Goal: Task Accomplishment & Management: Complete application form

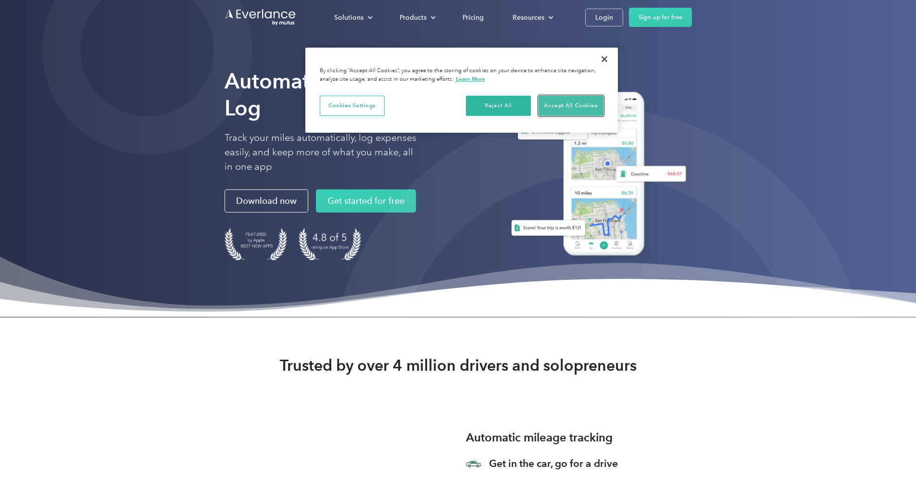
click at [577, 109] on button "Accept All Cookies" at bounding box center [570, 106] width 65 height 20
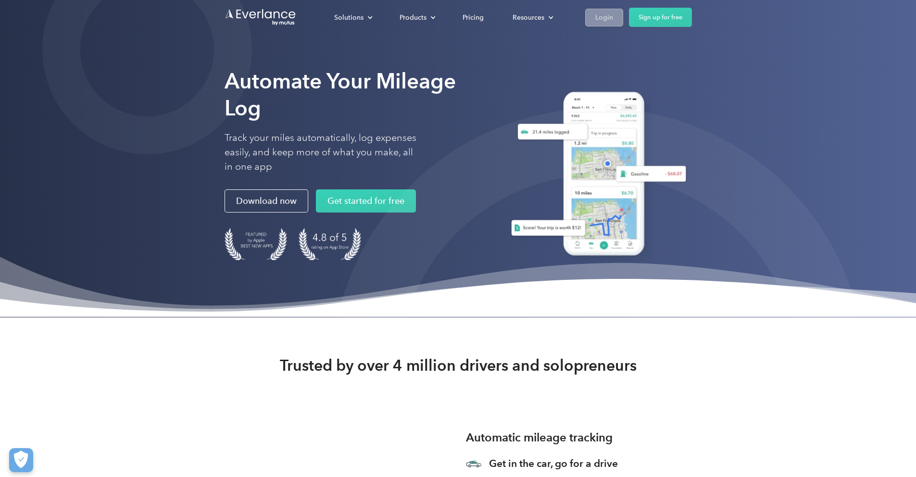
click at [613, 19] on div "Login" at bounding box center [604, 18] width 18 height 12
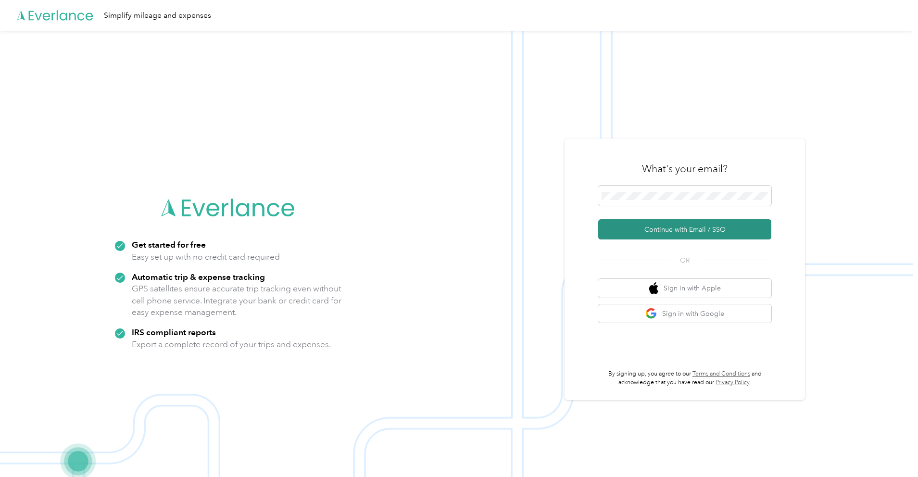
click at [670, 231] on button "Continue with Email / SSO" at bounding box center [684, 229] width 173 height 20
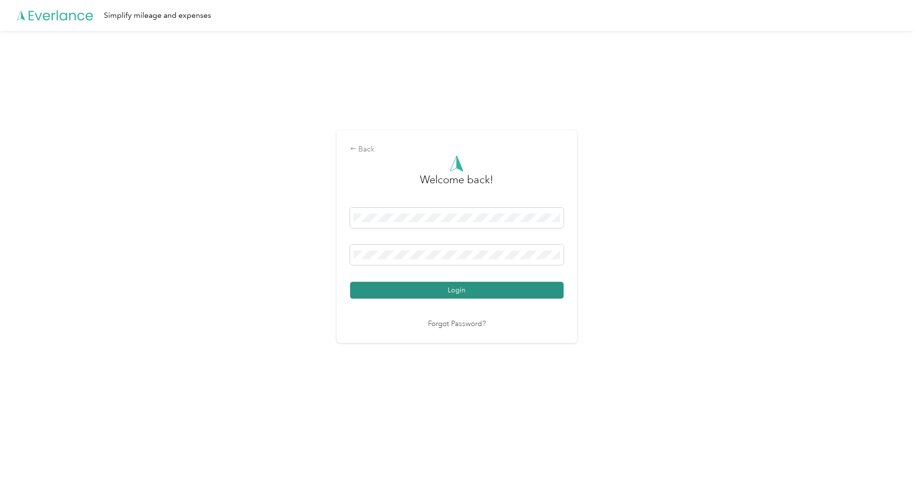
click at [526, 293] on button "Login" at bounding box center [456, 290] width 213 height 17
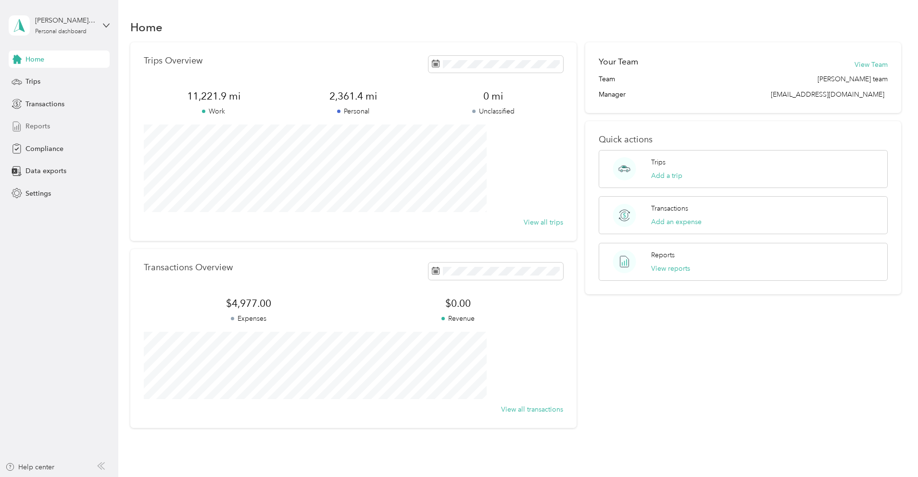
click at [42, 129] on span "Reports" at bounding box center [37, 126] width 25 height 10
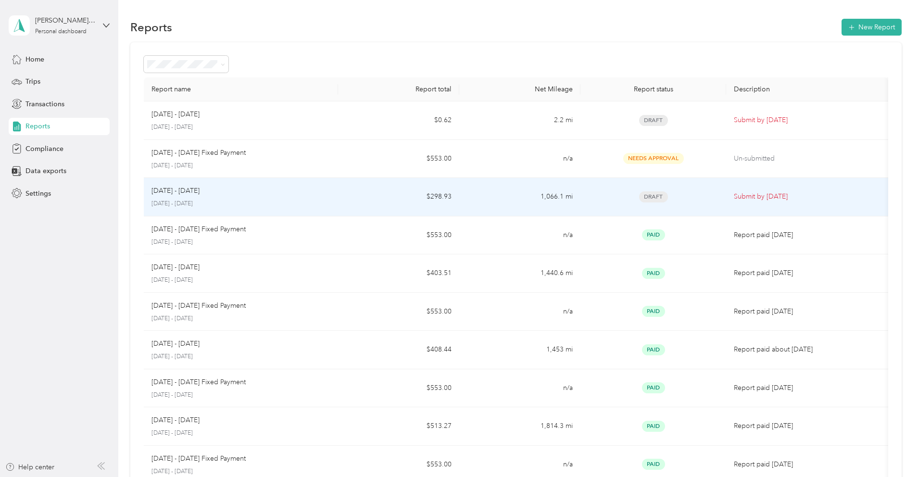
click at [248, 197] on div "Aug 1 - 31, 2025 August 1 - 31, 2025" at bounding box center [240, 197] width 179 height 23
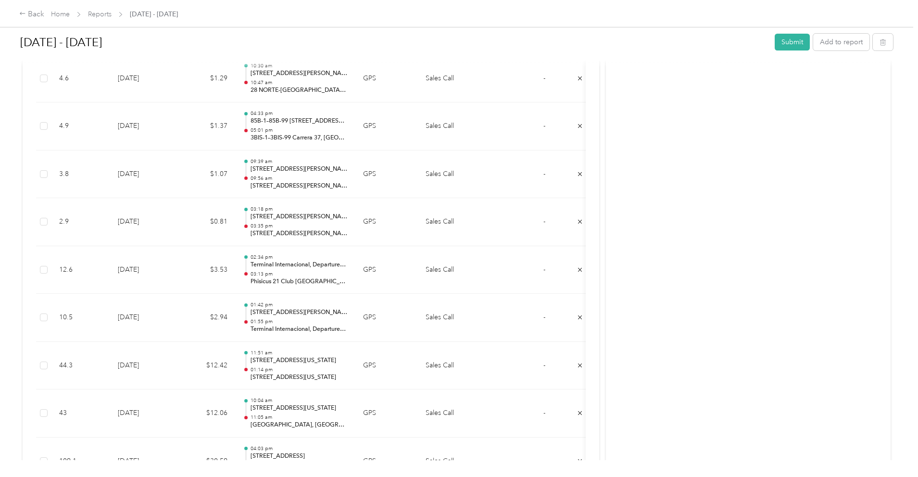
scroll to position [686, 0]
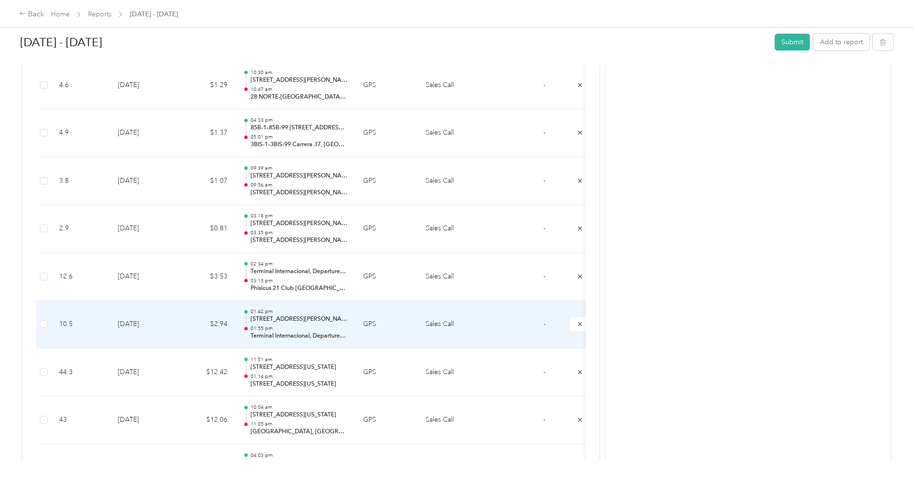
click at [235, 332] on td "$2.94" at bounding box center [206, 324] width 58 height 48
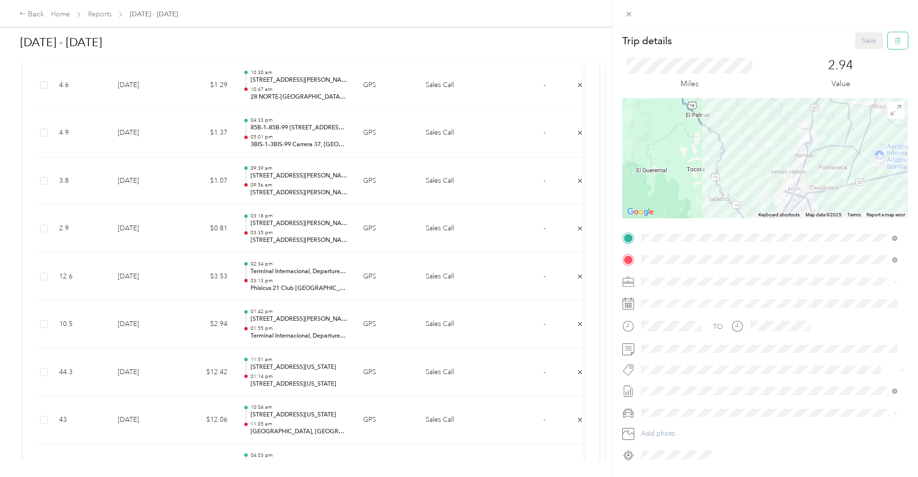
click at [894, 44] on button "button" at bounding box center [897, 40] width 20 height 17
click at [859, 56] on button "Yes" at bounding box center [862, 52] width 19 height 15
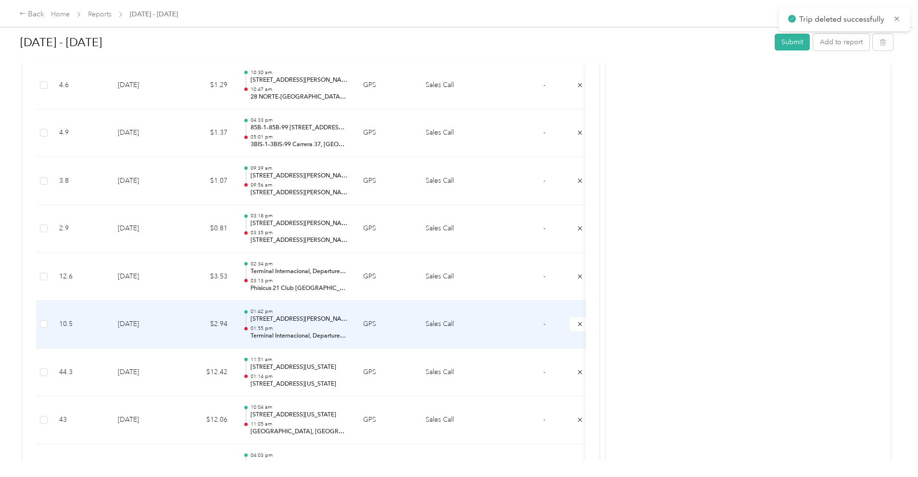
click at [177, 323] on td "[DATE]" at bounding box center [143, 324] width 67 height 48
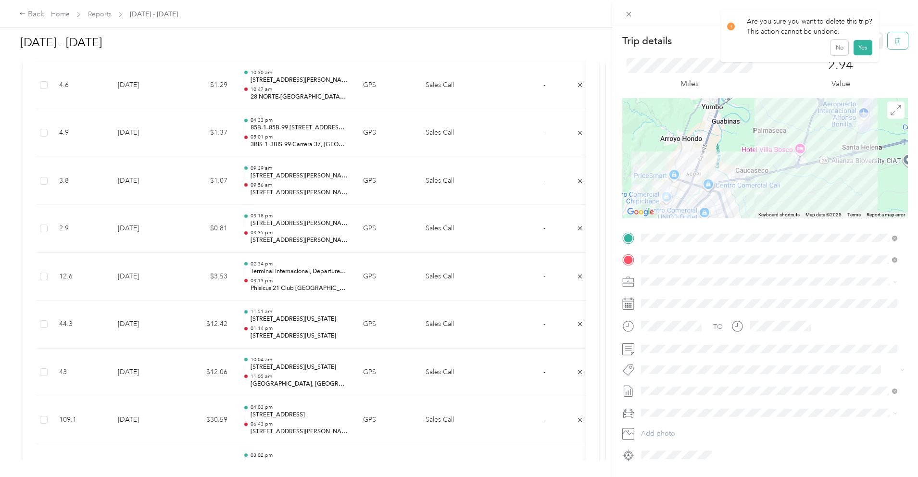
click at [894, 42] on icon "button" at bounding box center [897, 40] width 7 height 7
click at [861, 56] on button "Yes" at bounding box center [862, 52] width 19 height 15
click at [896, 19] on icon at bounding box center [897, 18] width 8 height 9
click at [896, 20] on icon at bounding box center [897, 18] width 8 height 9
click at [229, 99] on div "Trip details Save This trip cannot be edited because it is either under review,…" at bounding box center [459, 238] width 918 height 477
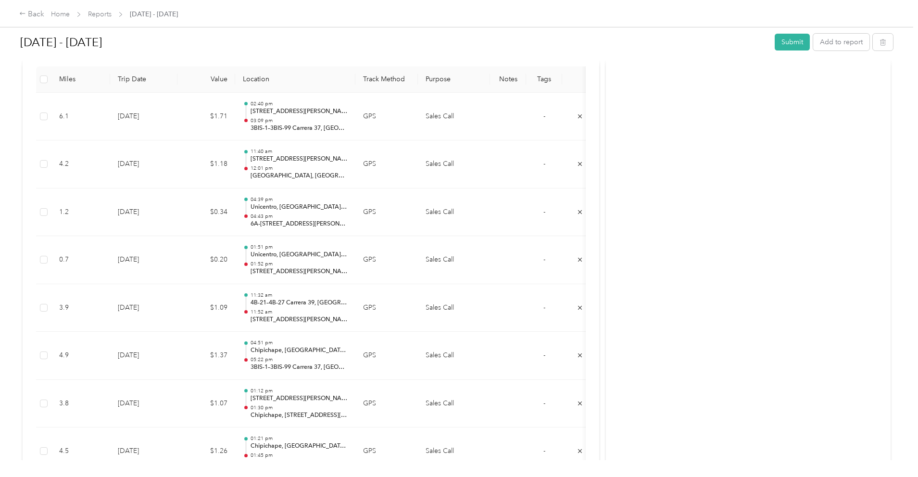
scroll to position [274, 0]
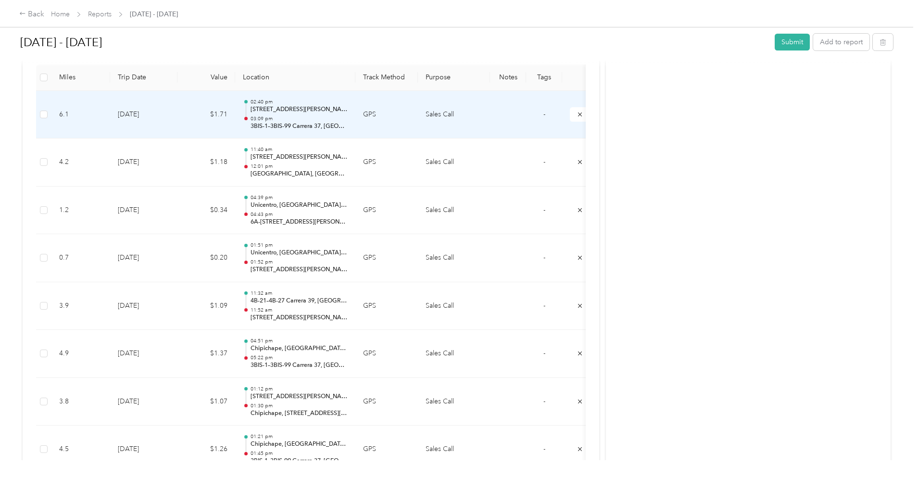
click at [235, 122] on td "$1.71" at bounding box center [206, 115] width 58 height 48
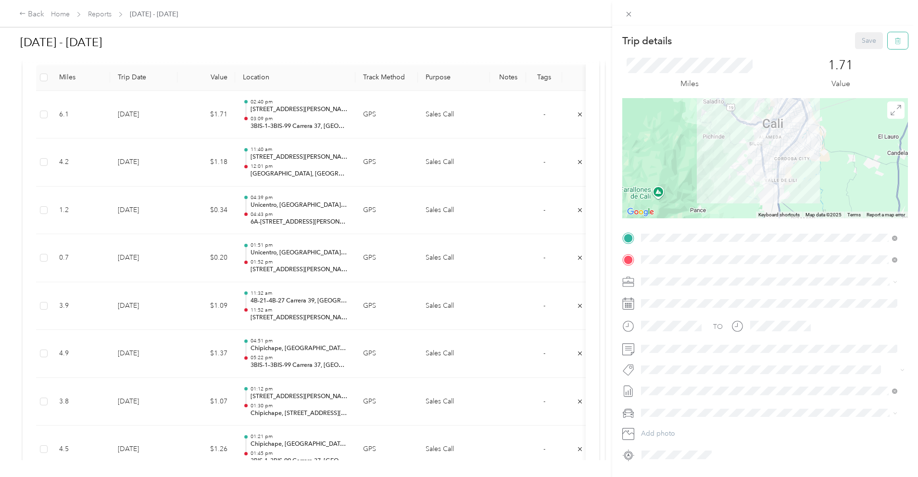
click at [894, 40] on icon "button" at bounding box center [897, 40] width 7 height 7
click at [857, 53] on button "Yes" at bounding box center [862, 52] width 19 height 15
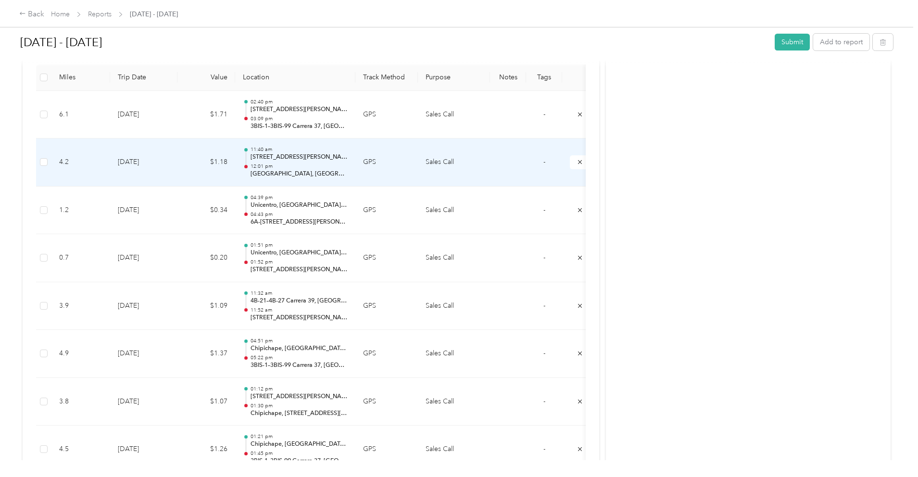
click at [177, 164] on td "8-29-2025" at bounding box center [143, 162] width 67 height 48
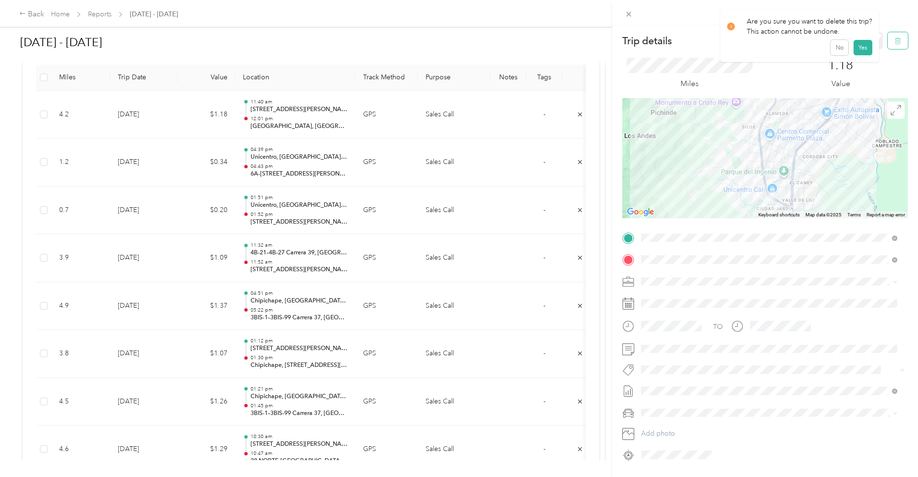
click at [888, 46] on button "button" at bounding box center [897, 40] width 20 height 17
click at [858, 57] on button "Yes" at bounding box center [862, 52] width 19 height 15
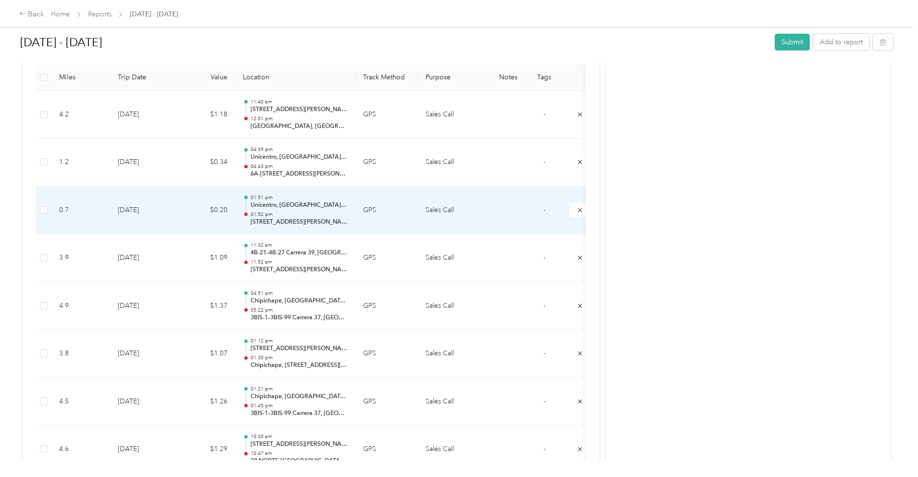
click at [177, 218] on td "[DATE]" at bounding box center [143, 210] width 67 height 48
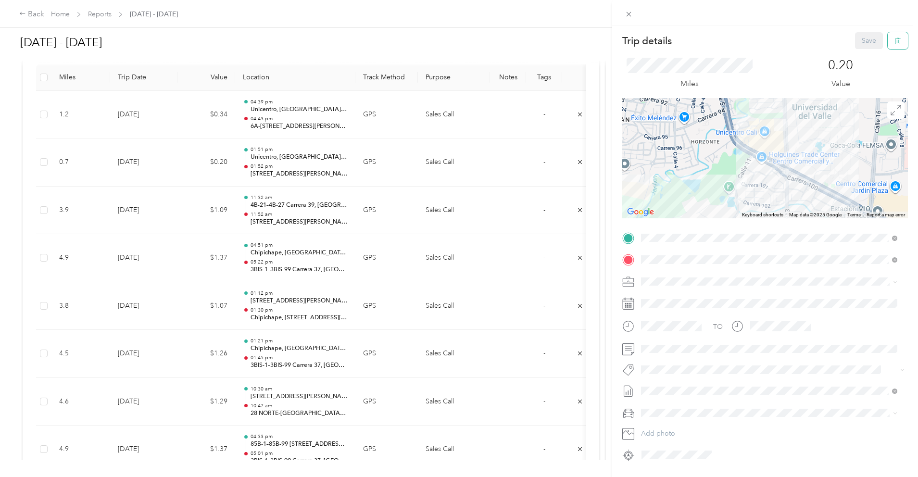
click at [896, 41] on icon "button" at bounding box center [896, 41] width 0 height 2
click at [856, 55] on button "Yes" at bounding box center [862, 52] width 19 height 15
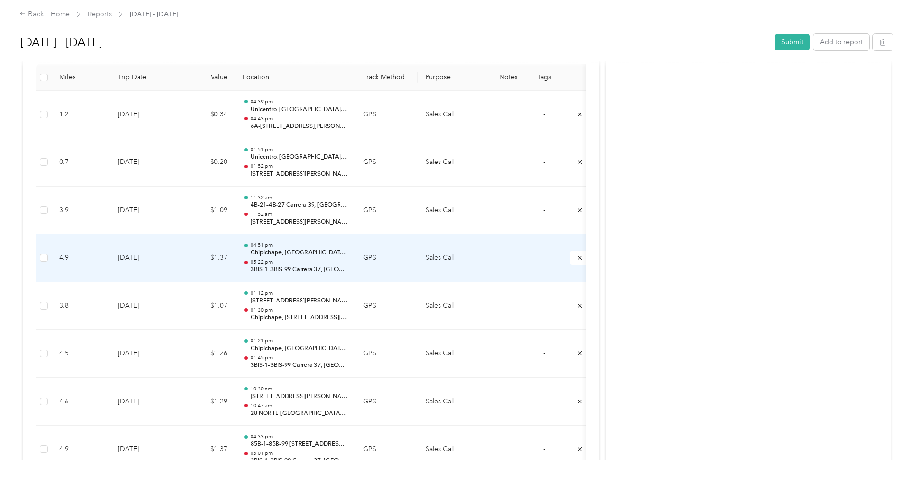
click at [177, 260] on td "[DATE]" at bounding box center [143, 258] width 67 height 48
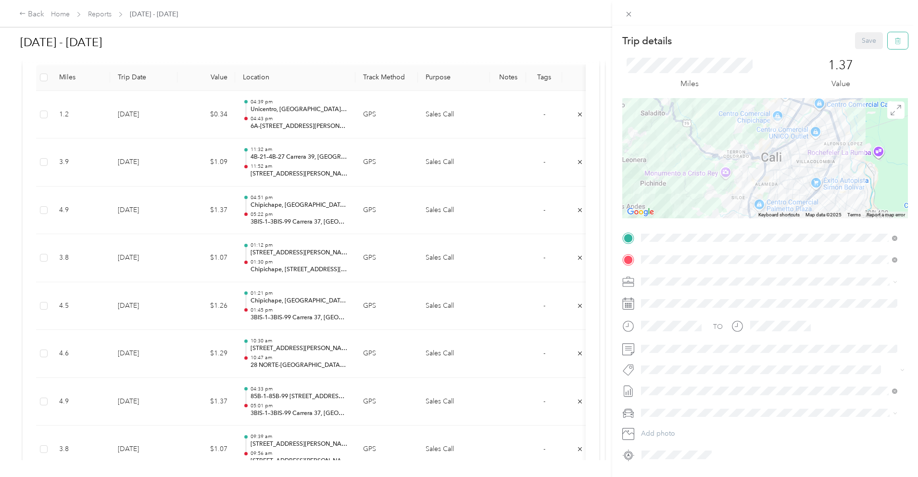
click at [887, 41] on button "button" at bounding box center [897, 40] width 20 height 17
click at [859, 54] on button "Yes" at bounding box center [862, 52] width 19 height 15
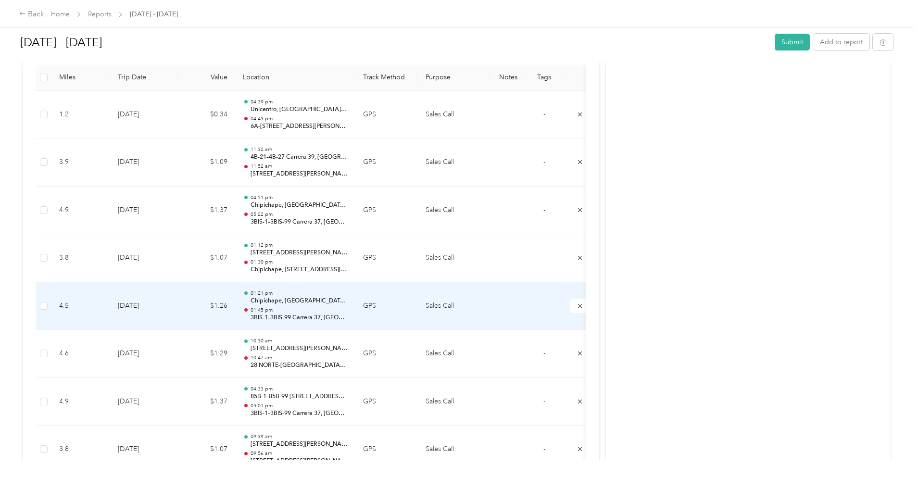
click at [177, 306] on td "[DATE]" at bounding box center [143, 306] width 67 height 48
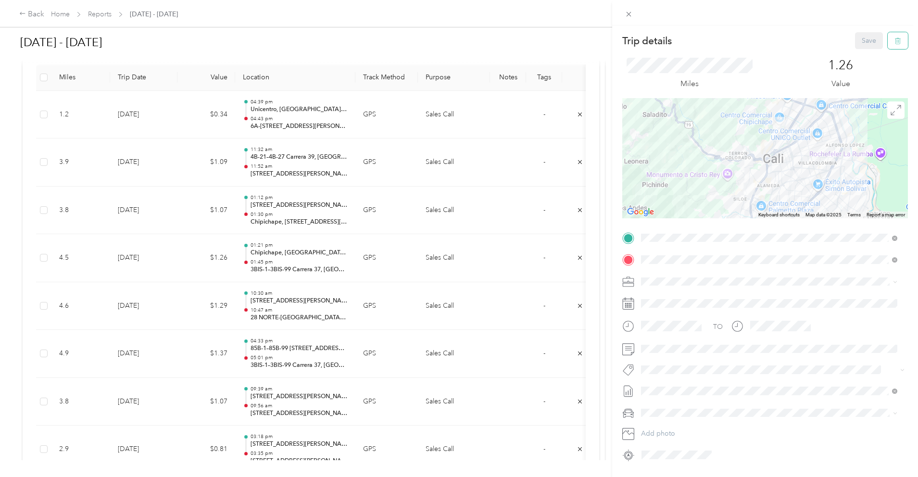
click at [894, 39] on icon "button" at bounding box center [897, 40] width 7 height 7
click at [864, 51] on button "Yes" at bounding box center [862, 52] width 19 height 15
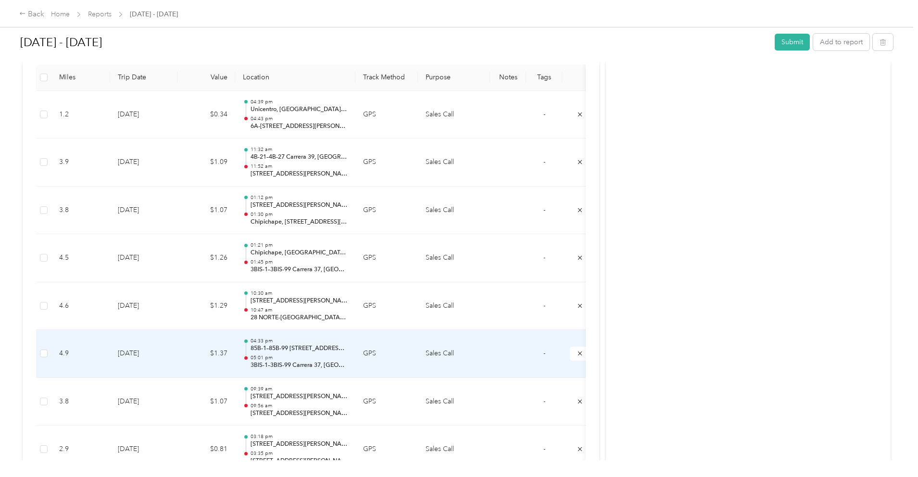
click at [177, 353] on td "8-25-2025" at bounding box center [143, 354] width 67 height 48
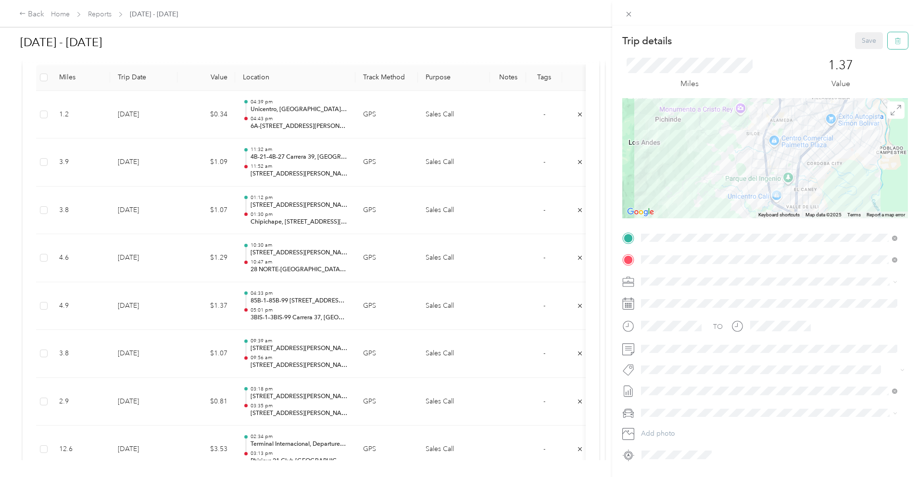
click at [894, 37] on icon "button" at bounding box center [897, 40] width 7 height 7
click at [861, 55] on button "Yes" at bounding box center [862, 52] width 19 height 15
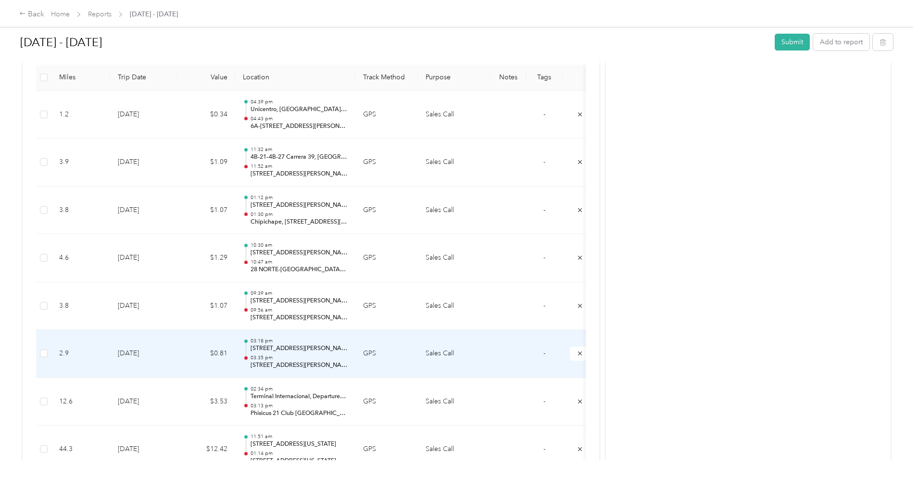
click at [177, 356] on td "[DATE]" at bounding box center [143, 354] width 67 height 48
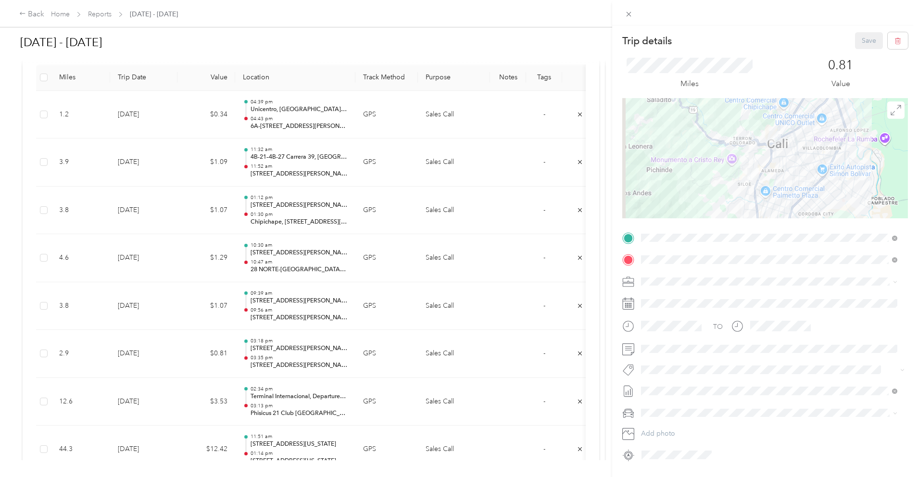
click at [253, 306] on div "Trip details Save This trip cannot be edited because it is either under review,…" at bounding box center [459, 238] width 918 height 477
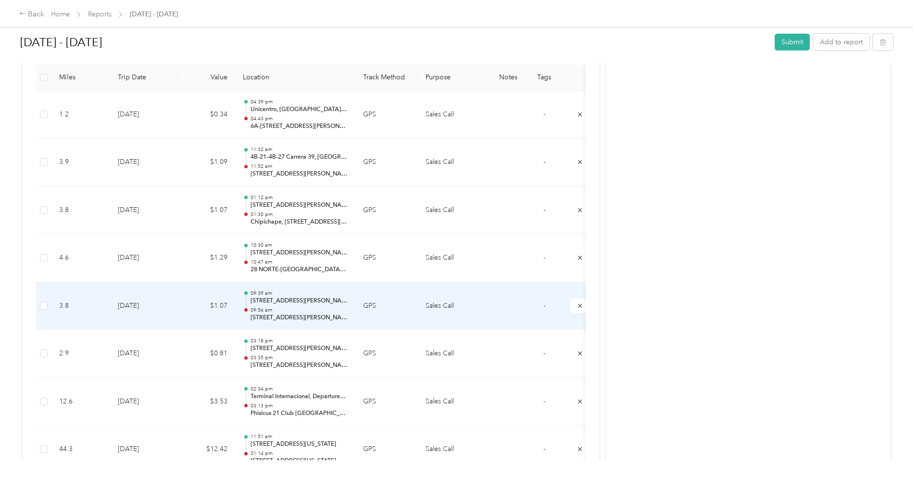
click at [177, 298] on td "8-25-2025" at bounding box center [143, 306] width 67 height 48
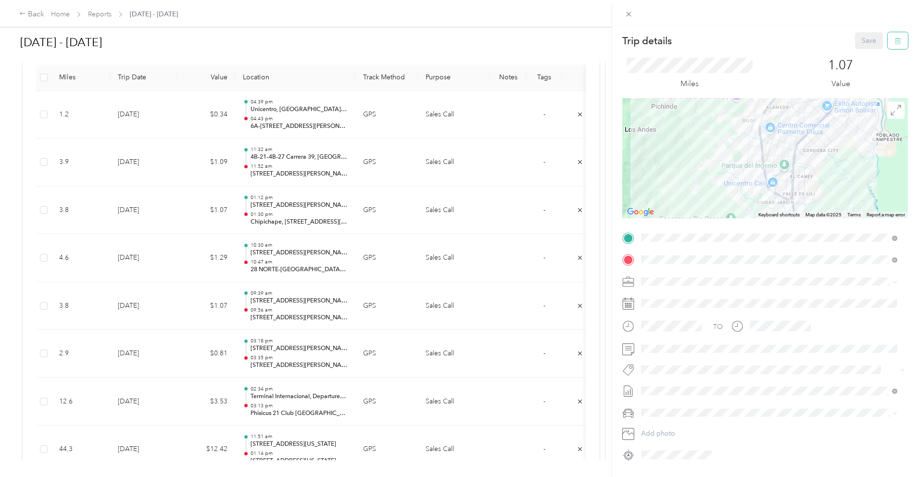
click at [894, 40] on button "button" at bounding box center [897, 40] width 20 height 17
click at [862, 53] on button "Yes" at bounding box center [862, 52] width 19 height 15
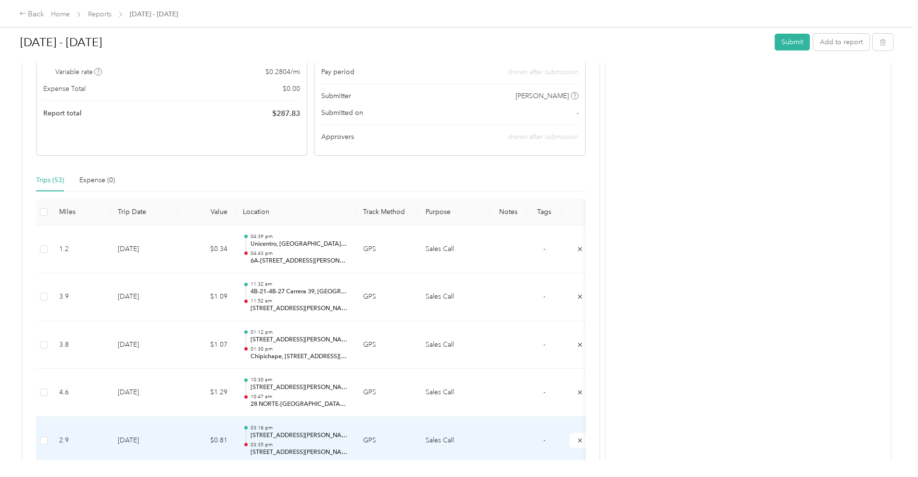
scroll to position [112, 0]
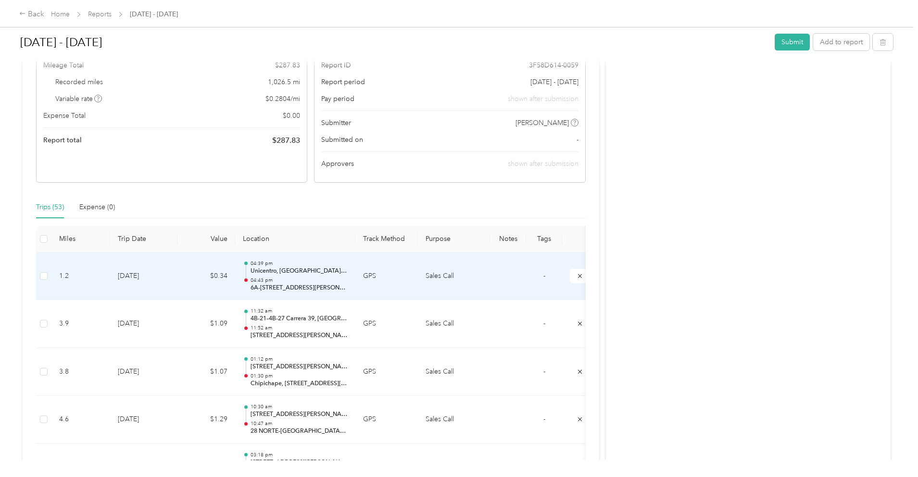
click at [177, 282] on td "[DATE]" at bounding box center [143, 276] width 67 height 48
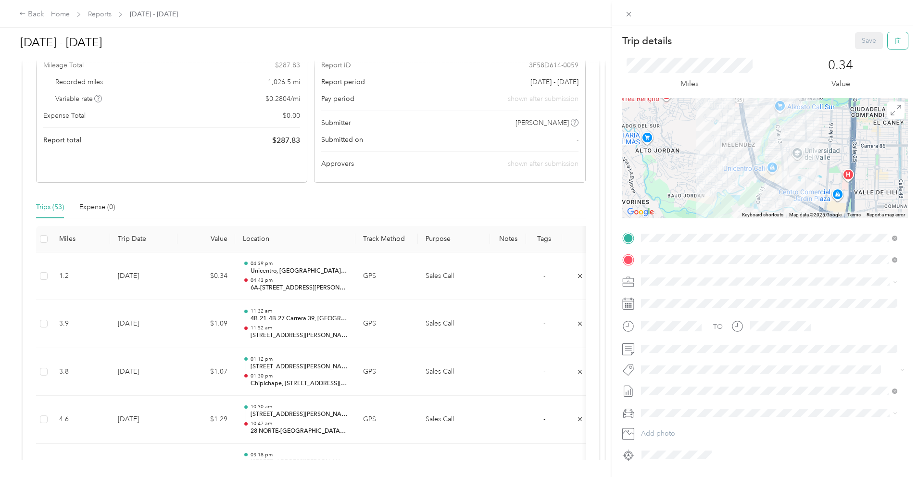
click at [894, 39] on icon "button" at bounding box center [897, 40] width 7 height 7
click at [239, 326] on div "Trip details Save This trip cannot be edited because it is either under review,…" at bounding box center [459, 238] width 918 height 477
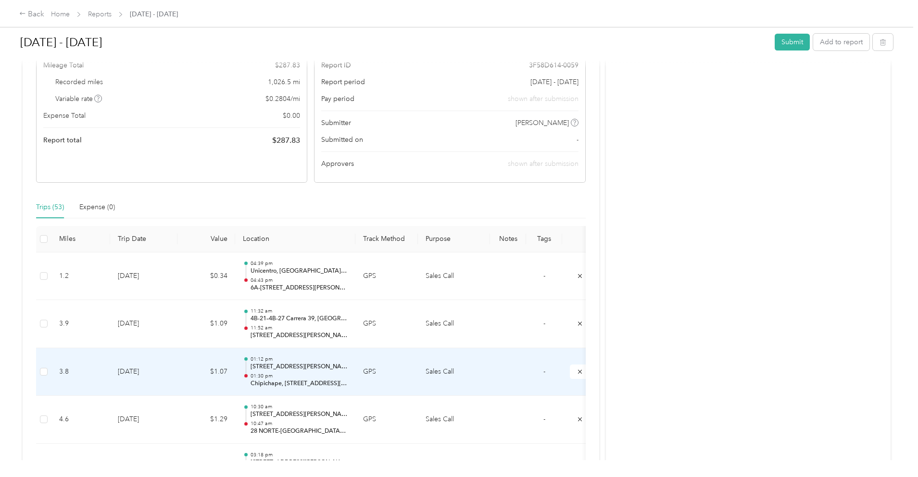
click at [177, 366] on td "[DATE]" at bounding box center [143, 372] width 67 height 48
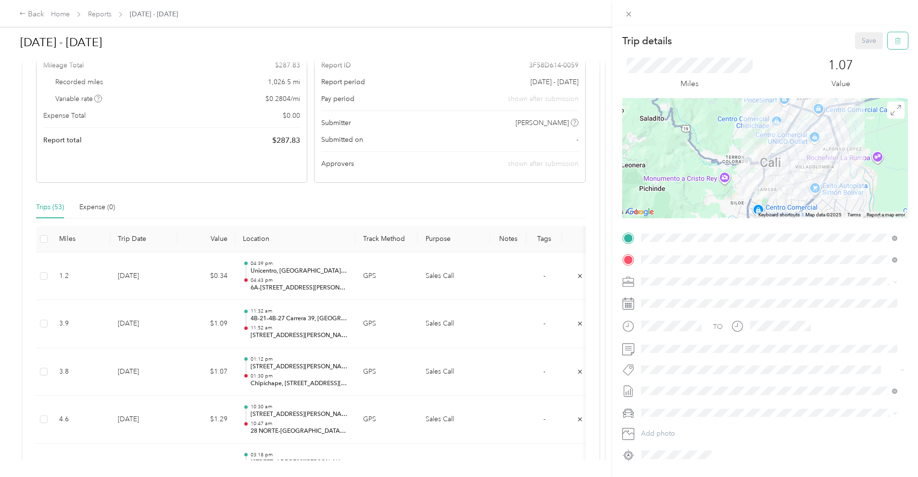
click at [894, 39] on icon "button" at bounding box center [897, 40] width 7 height 7
click at [861, 54] on button "Yes" at bounding box center [862, 52] width 19 height 15
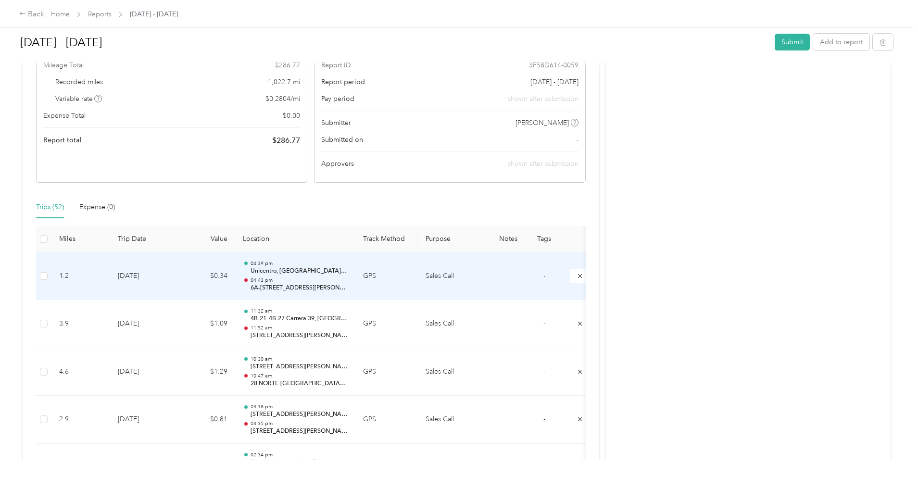
click at [235, 279] on td "$0.34" at bounding box center [206, 276] width 58 height 48
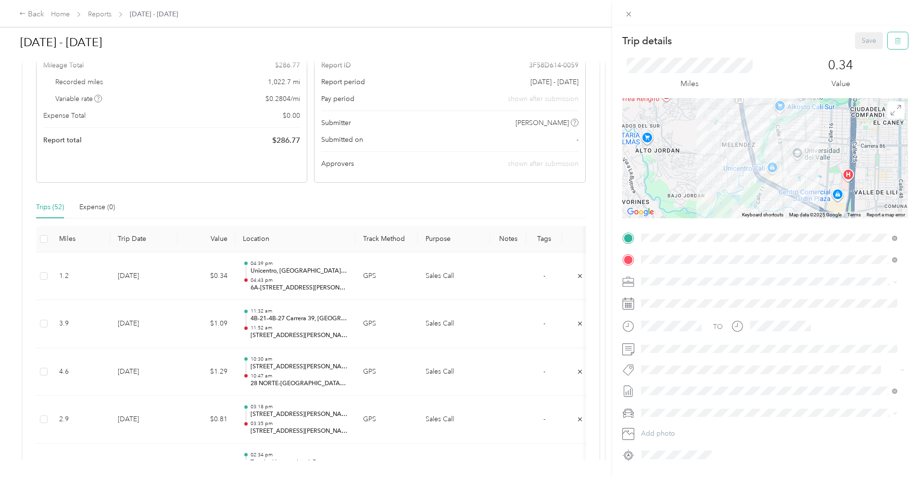
click at [894, 39] on icon "button" at bounding box center [897, 40] width 7 height 7
click at [864, 50] on button "Yes" at bounding box center [862, 52] width 19 height 15
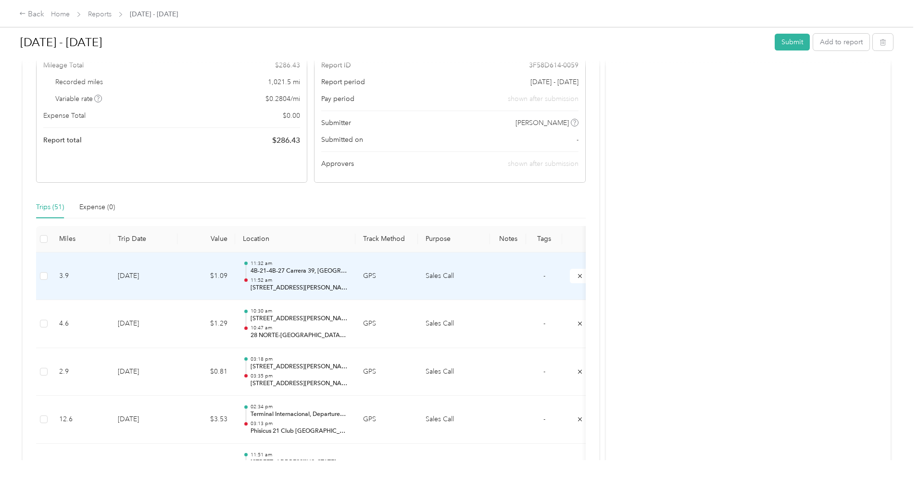
click at [177, 281] on td "[DATE]" at bounding box center [143, 276] width 67 height 48
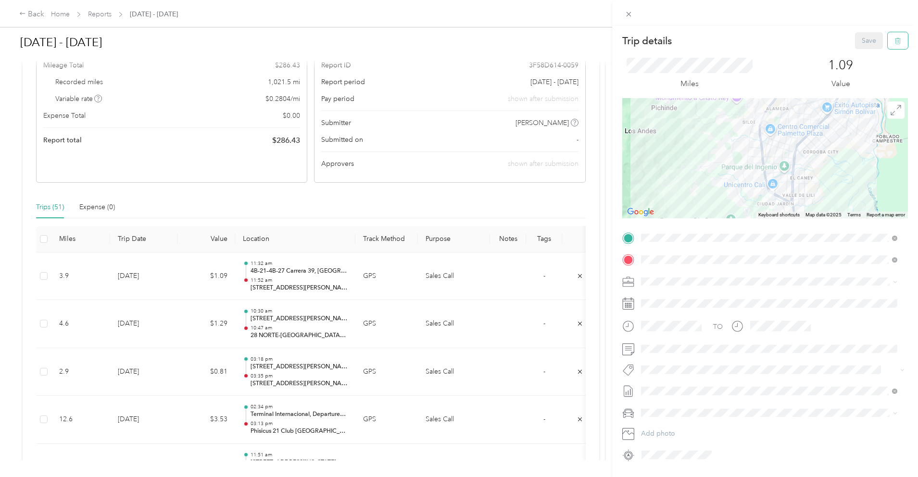
click at [896, 42] on icon "button" at bounding box center [896, 41] width 0 height 2
click at [866, 49] on button "Yes" at bounding box center [862, 52] width 19 height 15
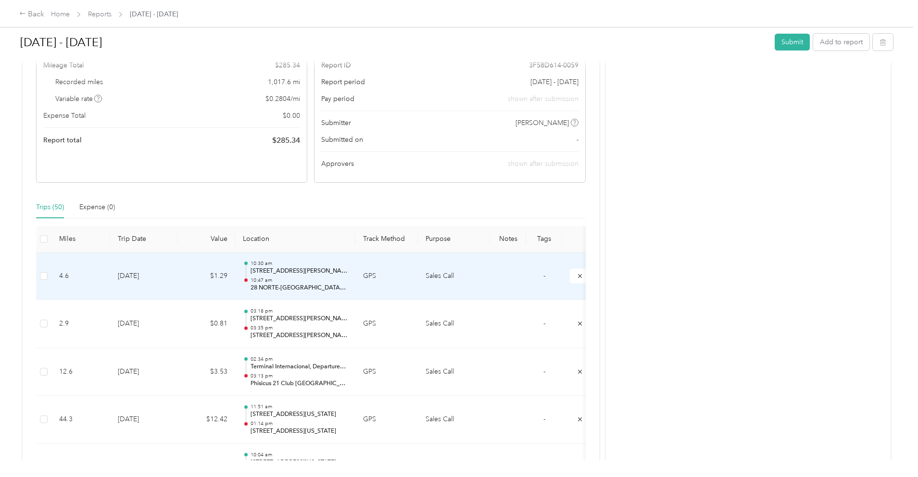
click at [177, 273] on td "[DATE]" at bounding box center [143, 276] width 67 height 48
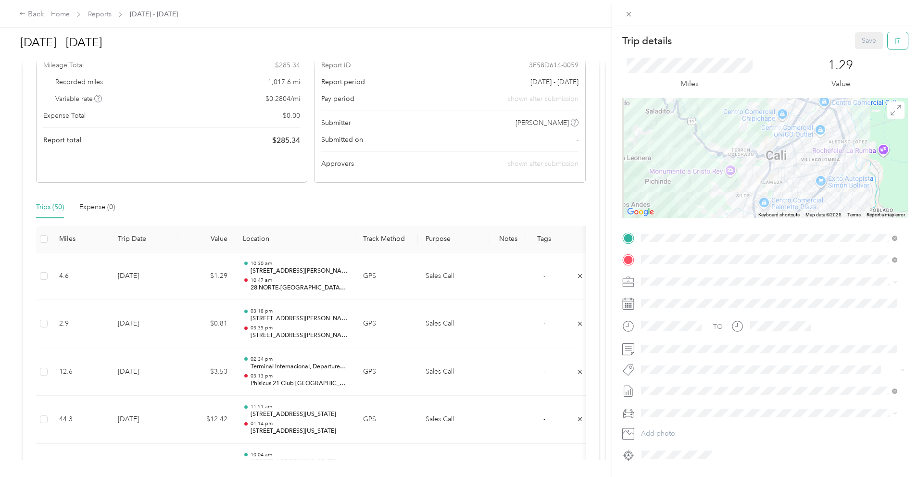
click at [894, 39] on icon "button" at bounding box center [897, 41] width 6 height 6
click at [861, 50] on button "Yes" at bounding box center [862, 52] width 19 height 15
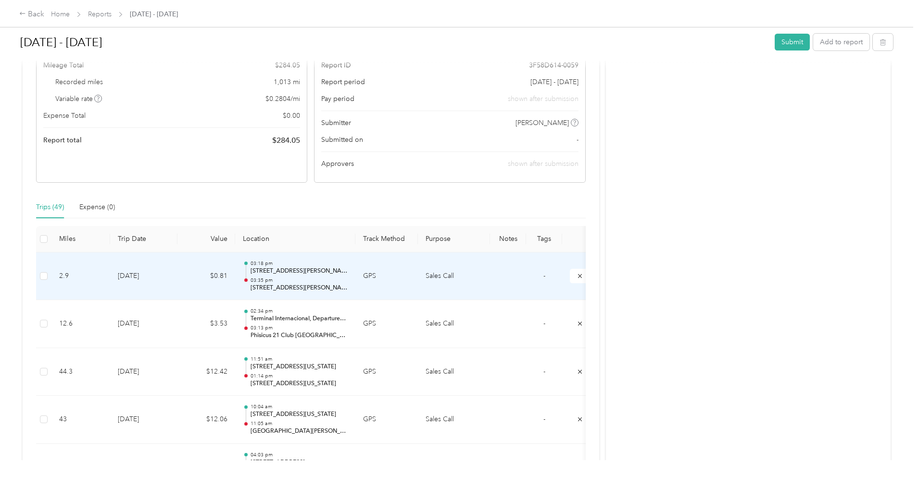
click at [177, 274] on td "[DATE]" at bounding box center [143, 276] width 67 height 48
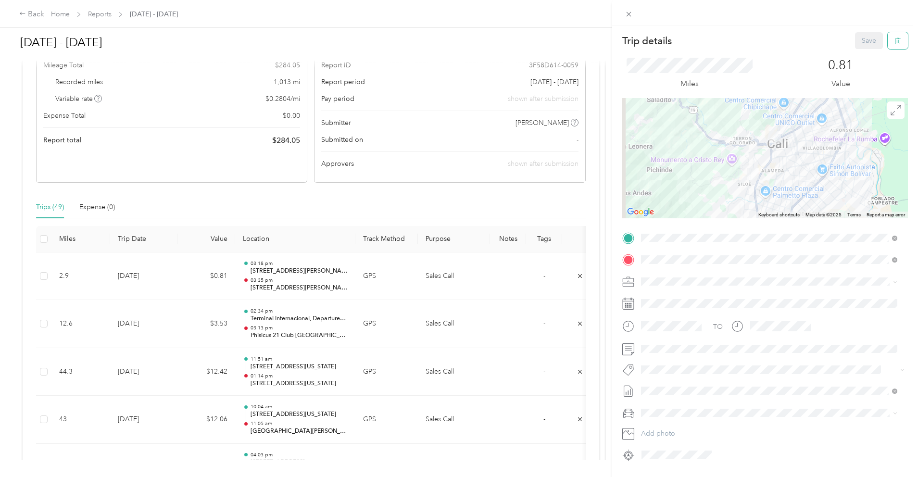
click at [894, 39] on icon "button" at bounding box center [897, 40] width 7 height 7
click at [860, 53] on button "Yes" at bounding box center [862, 52] width 19 height 15
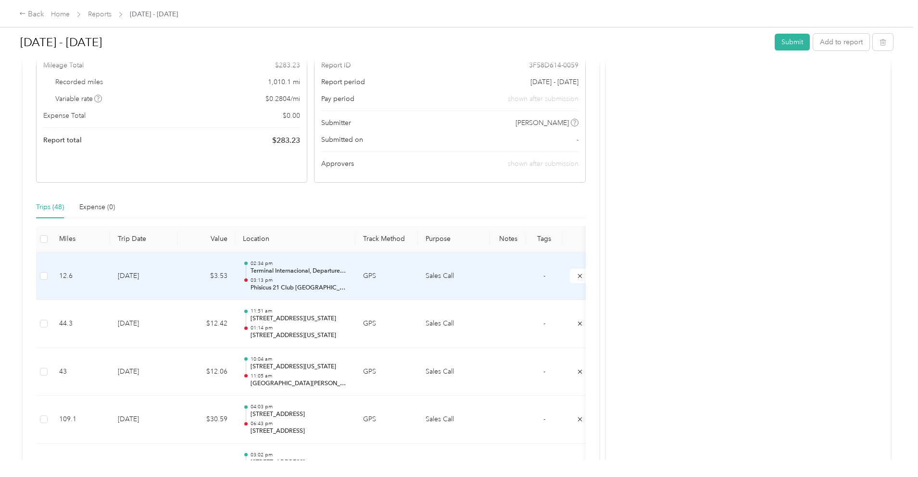
click at [177, 272] on td "[DATE]" at bounding box center [143, 276] width 67 height 48
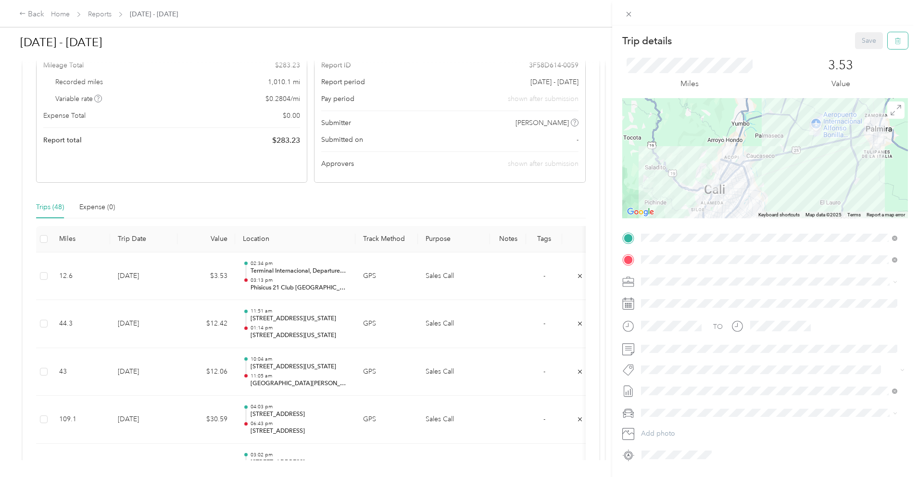
click at [894, 39] on icon "button" at bounding box center [897, 40] width 7 height 7
click at [862, 57] on button "Yes" at bounding box center [862, 52] width 19 height 15
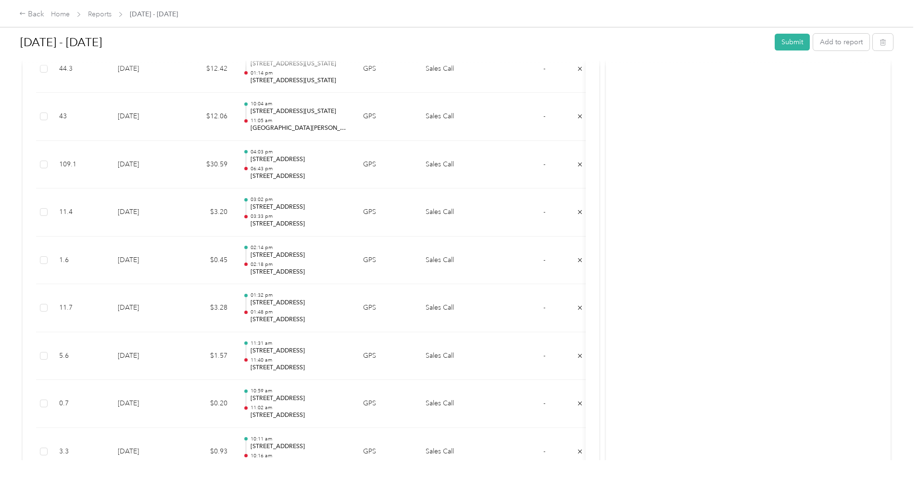
scroll to position [0, 0]
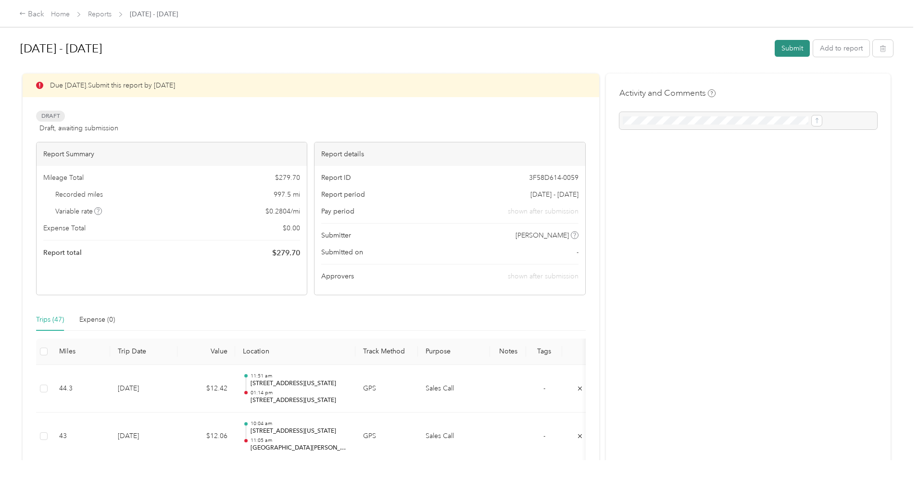
click at [774, 48] on button "Submit" at bounding box center [791, 48] width 35 height 17
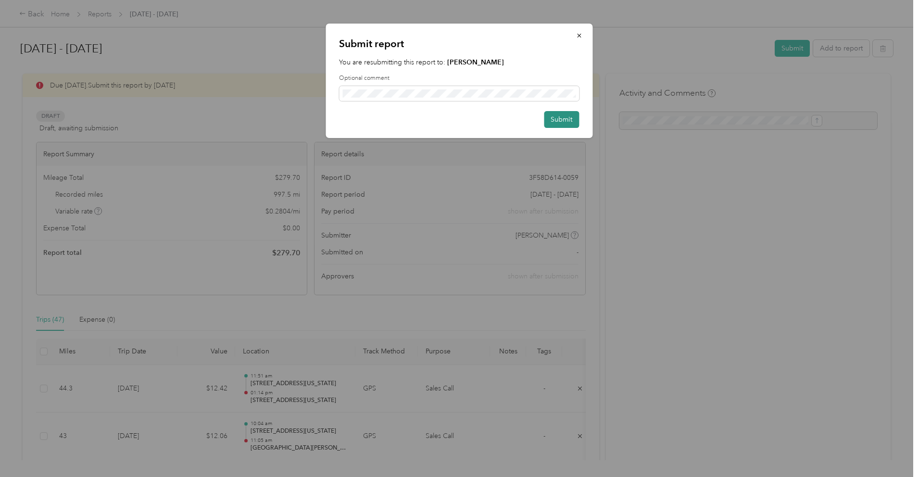
click at [564, 120] on button "Submit" at bounding box center [561, 119] width 35 height 17
